Goal: Transaction & Acquisition: Purchase product/service

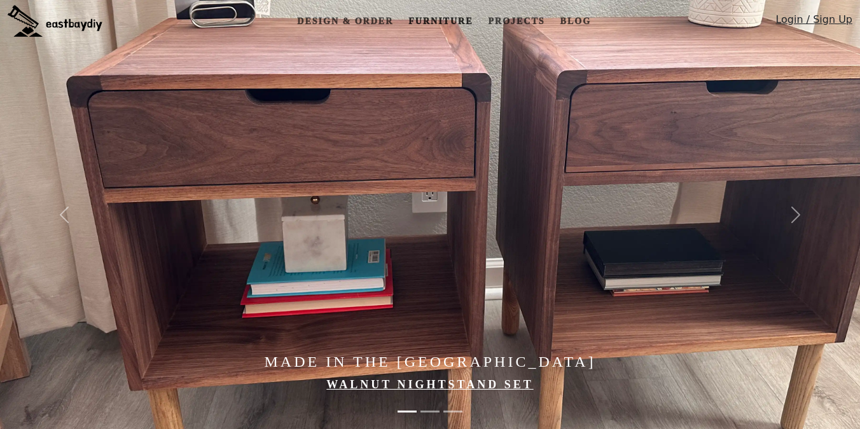
click at [452, 25] on link "Furniture" at bounding box center [440, 22] width 74 height 24
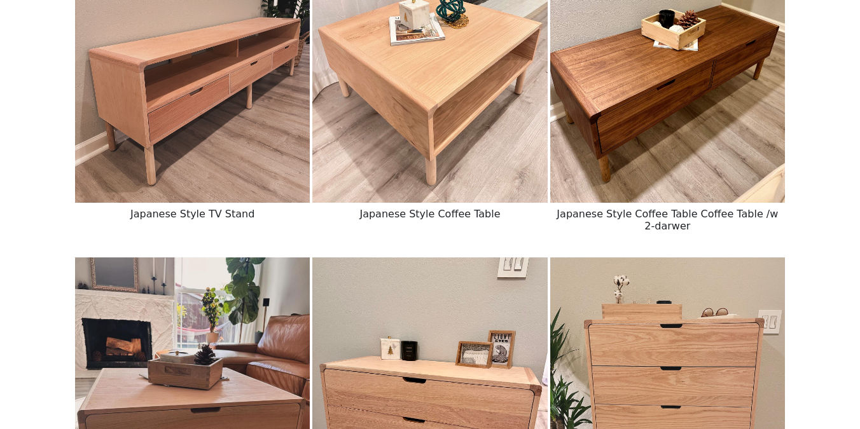
scroll to position [564, 0]
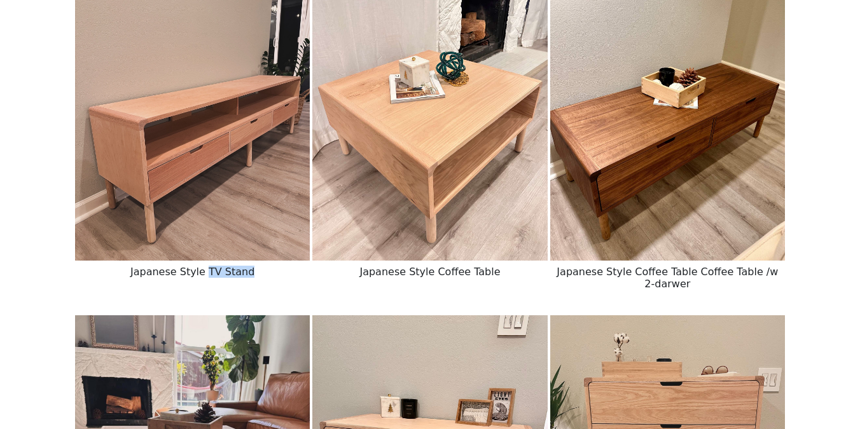
drag, startPoint x: 209, startPoint y: 272, endPoint x: 288, endPoint y: 272, distance: 78.2
click at [288, 272] on h6 "Japanese Style TV Stand" at bounding box center [192, 272] width 235 height 22
copy h6 "TV Stand"
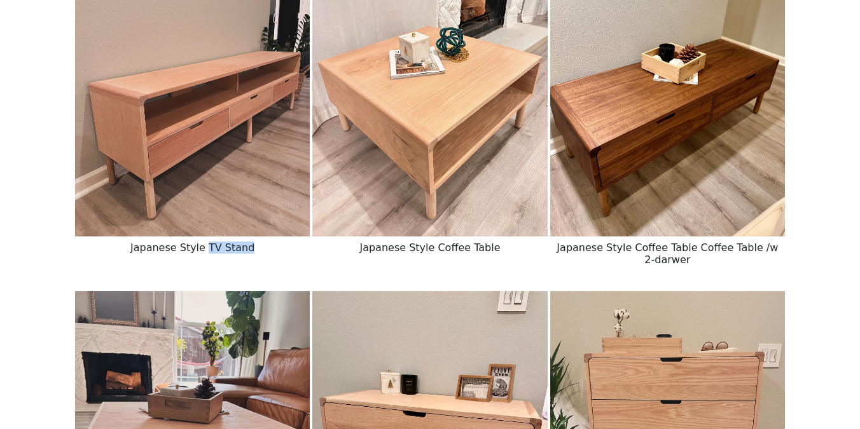
scroll to position [605, 0]
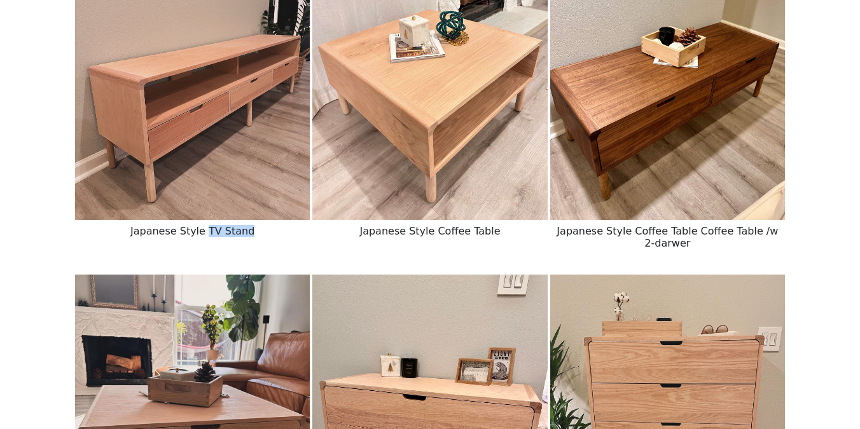
click at [189, 130] on img at bounding box center [192, 73] width 235 height 294
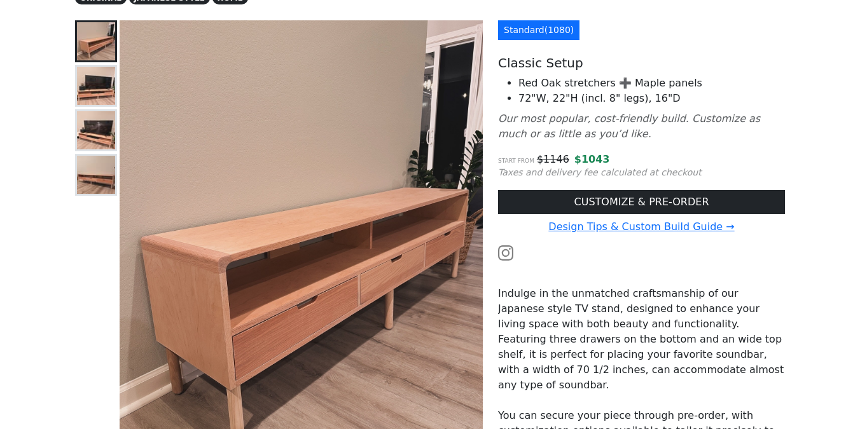
scroll to position [157, 0]
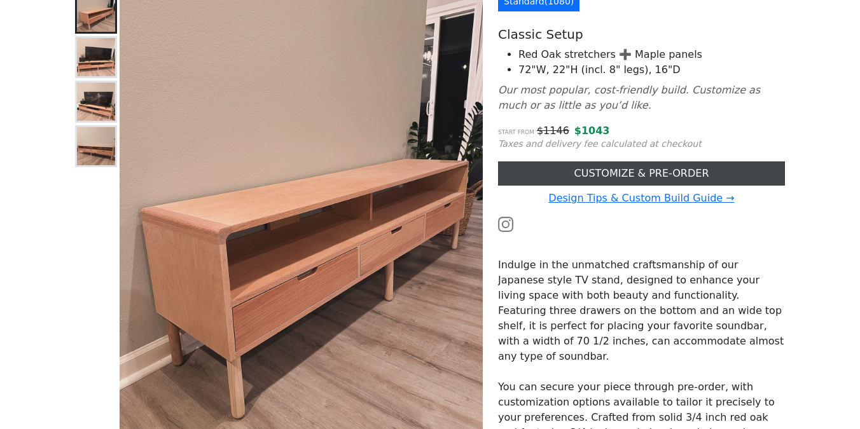
click at [582, 169] on link "CUSTOMIZE & PRE-ORDER" at bounding box center [641, 174] width 287 height 24
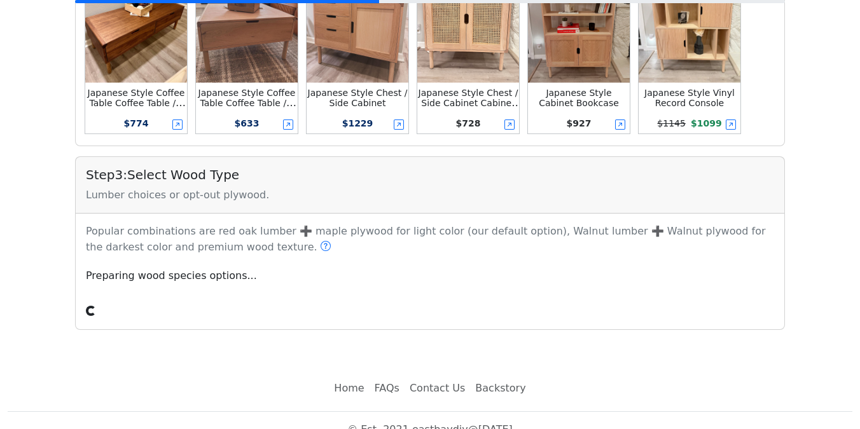
scroll to position [604, 0]
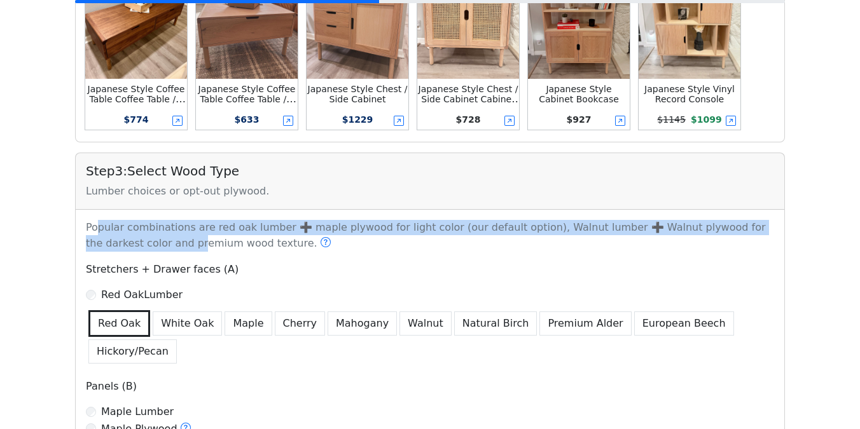
drag, startPoint x: 97, startPoint y: 233, endPoint x: 122, endPoint y: 242, distance: 26.2
click at [117, 240] on p "Popular combinations are red oak lumber ➕ maple plywood for light color (our de…" at bounding box center [430, 236] width 704 height 32
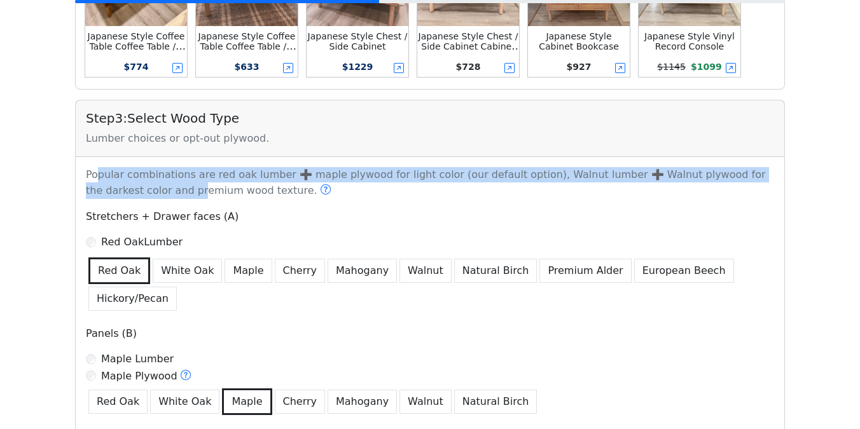
scroll to position [676, 0]
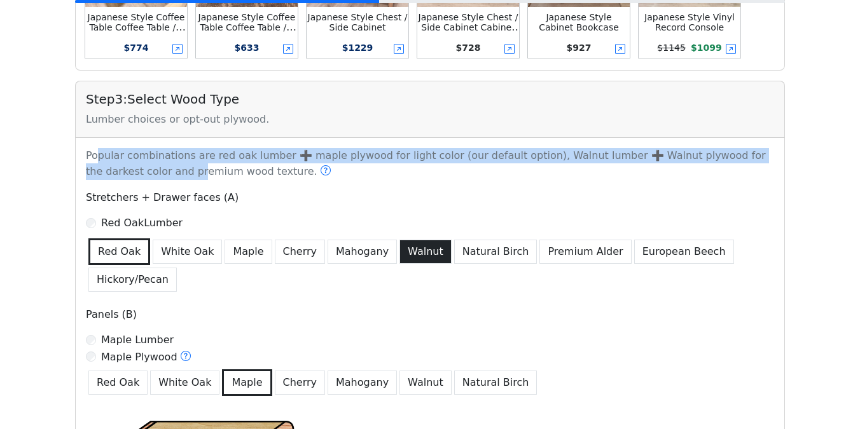
click at [408, 259] on button "Walnut" at bounding box center [426, 252] width 52 height 24
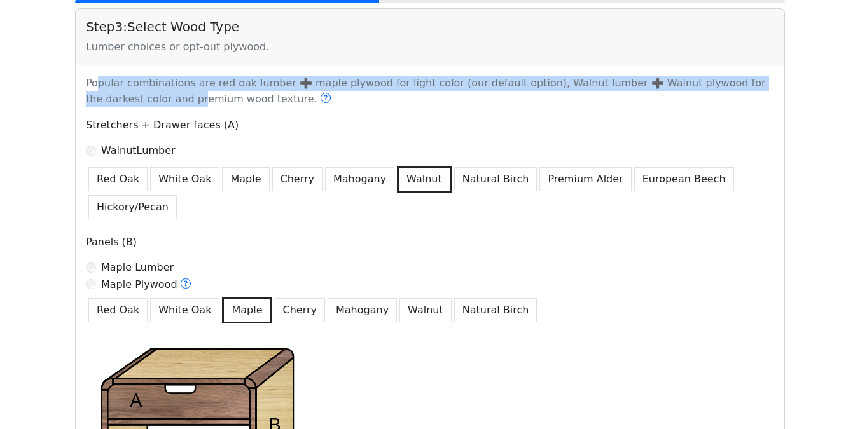
scroll to position [793, 0]
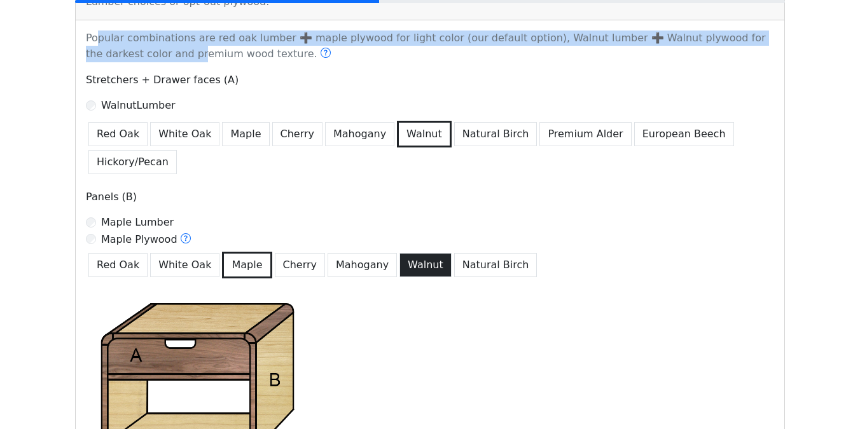
click at [404, 265] on button "Walnut" at bounding box center [426, 265] width 52 height 24
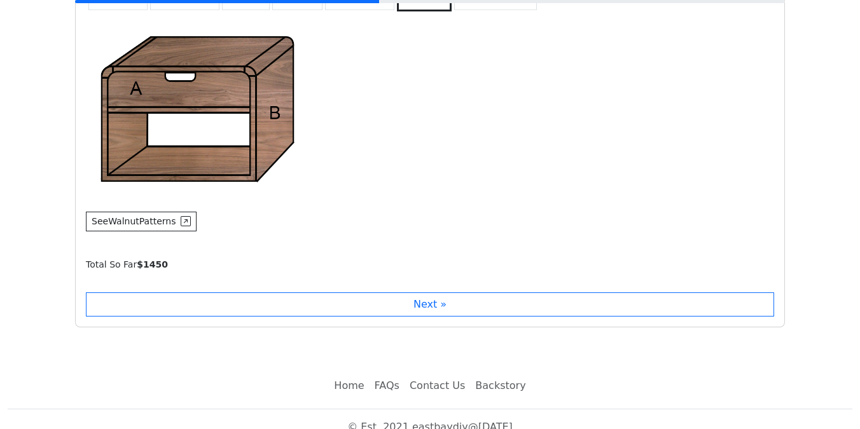
scroll to position [1077, 0]
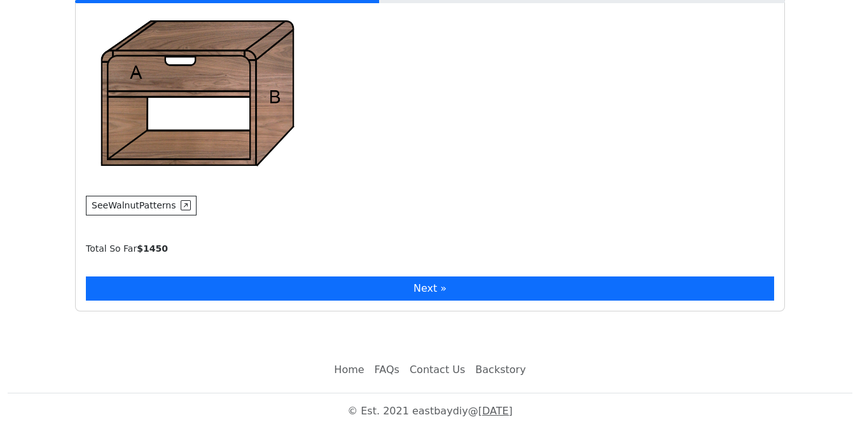
click at [328, 285] on button "Next »" at bounding box center [430, 289] width 688 height 24
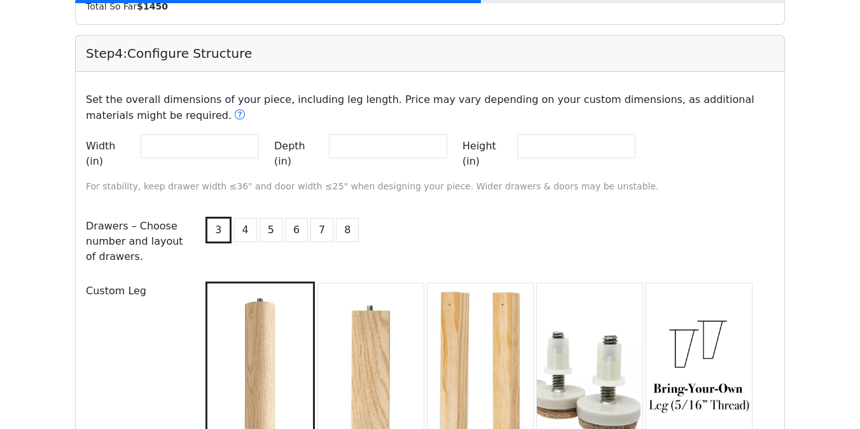
scroll to position [1328, 0]
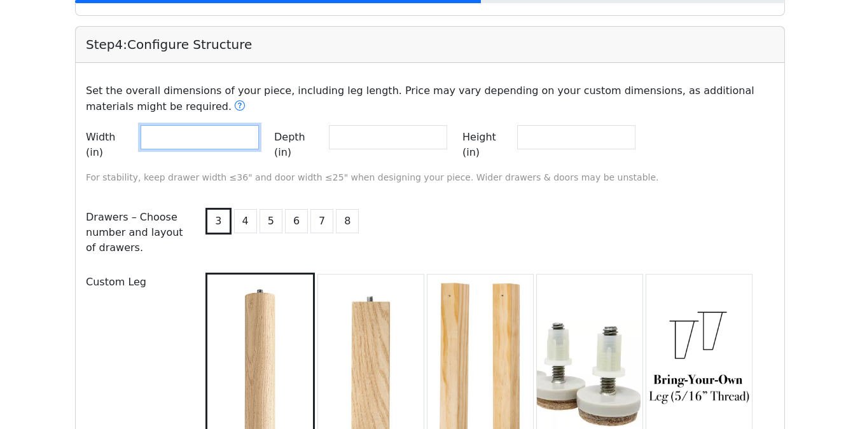
drag, startPoint x: 191, startPoint y: 144, endPoint x: 45, endPoint y: 137, distance: 146.5
type input "**"
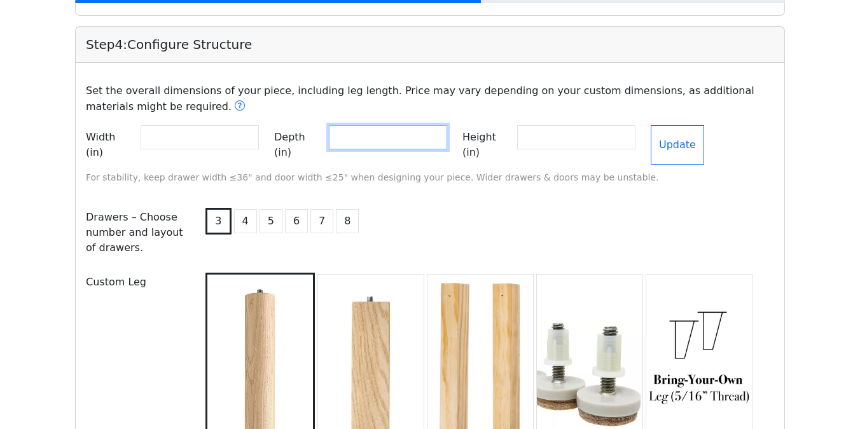
drag, startPoint x: 365, startPoint y: 136, endPoint x: 279, endPoint y: 136, distance: 85.2
click at [293, 136] on div "Depth (in) **" at bounding box center [360, 144] width 173 height 39
type input "**"
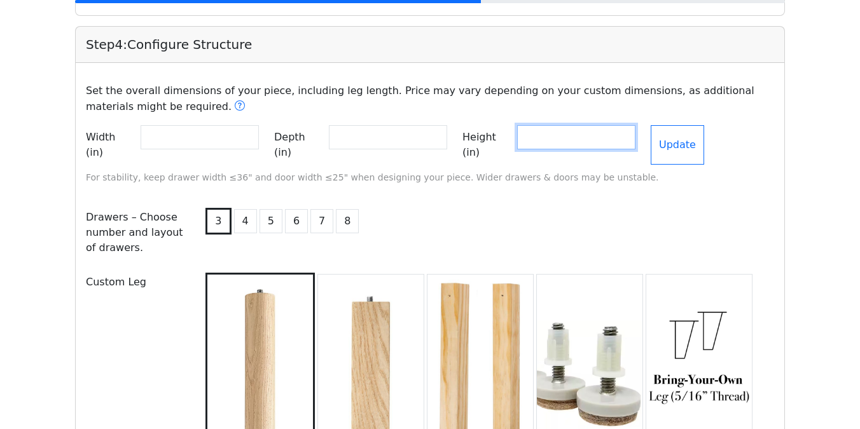
drag, startPoint x: 573, startPoint y: 143, endPoint x: 489, endPoint y: 143, distance: 83.3
click at [489, 143] on div "Height (in) **" at bounding box center [548, 144] width 173 height 39
type input "**"
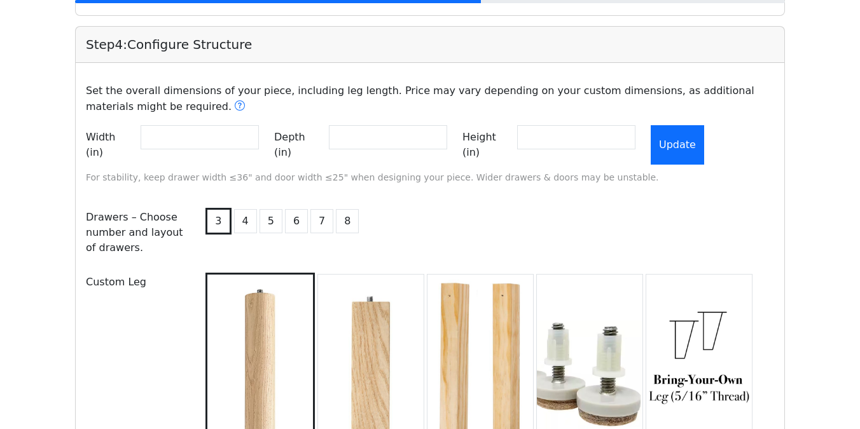
click at [695, 132] on button "Update" at bounding box center [677, 144] width 53 height 39
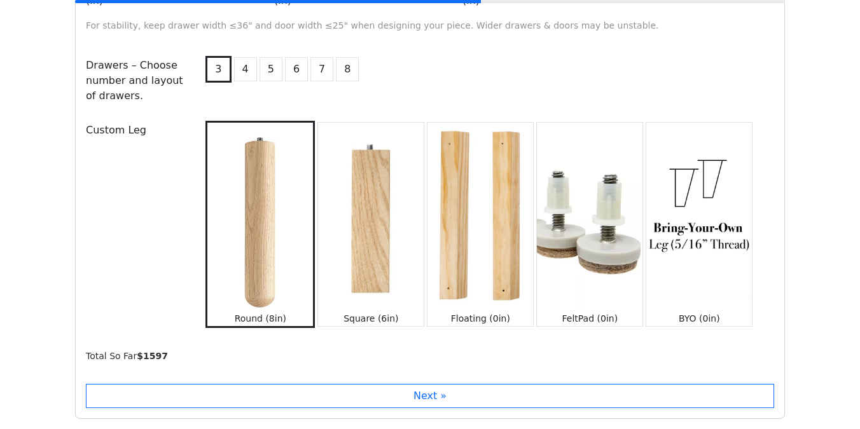
scroll to position [1517, 0]
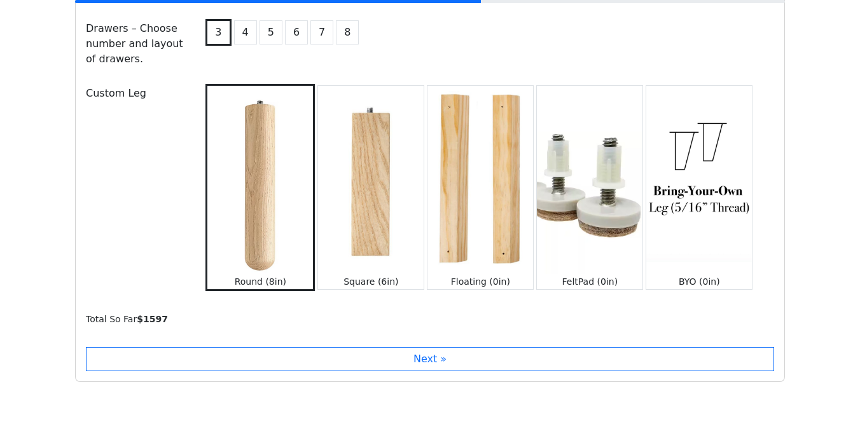
click at [471, 184] on img at bounding box center [480, 180] width 106 height 188
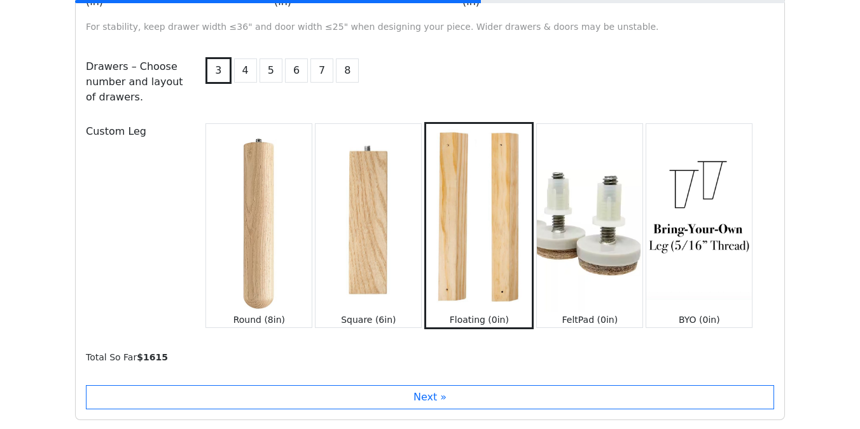
scroll to position [1570, 0]
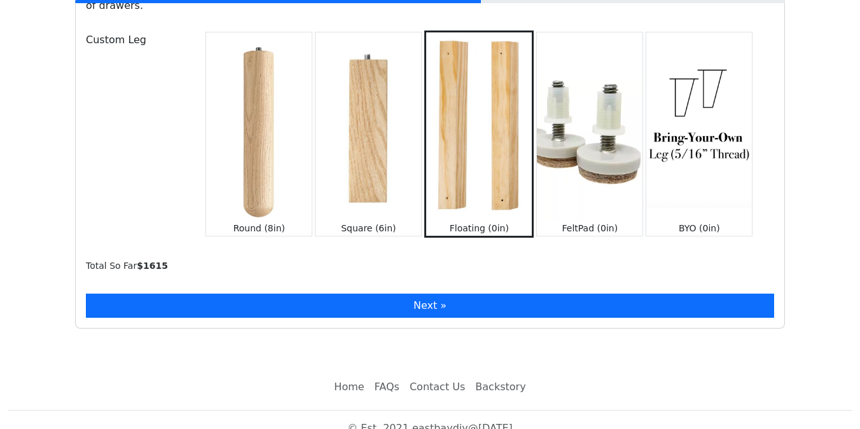
click at [253, 294] on button "Next »" at bounding box center [430, 306] width 688 height 24
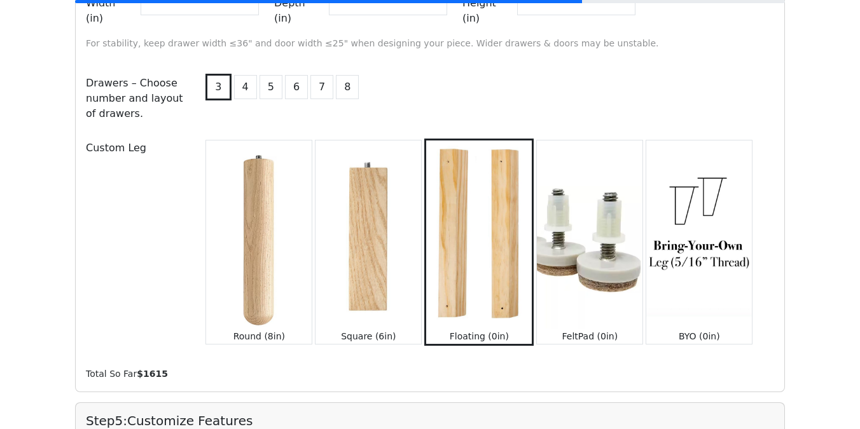
scroll to position [1447, 0]
